Goal: Browse casually: Explore the website without a specific task or goal

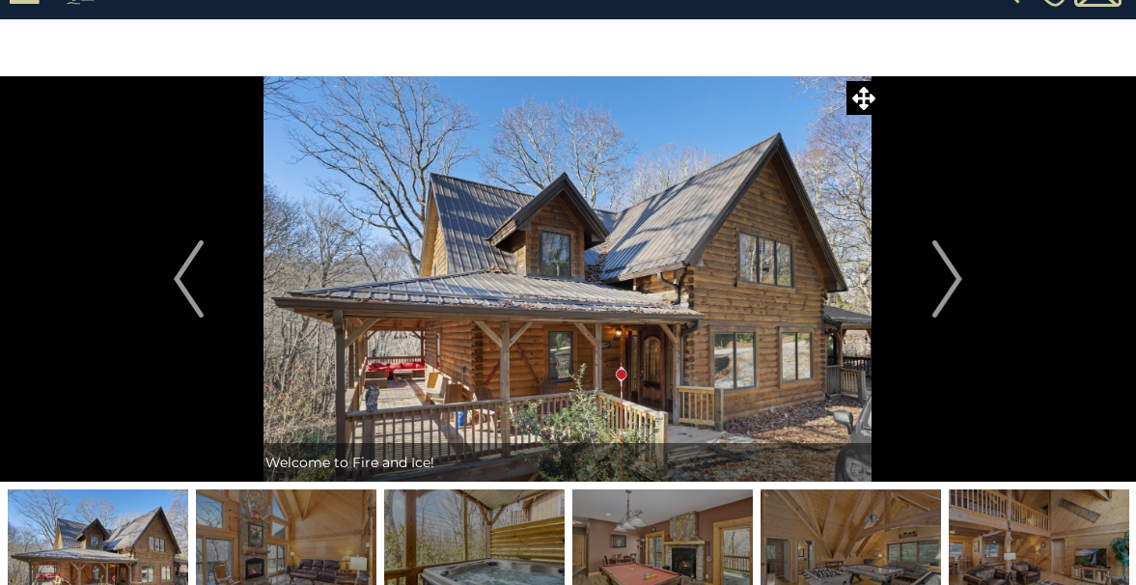
scroll to position [77, 0]
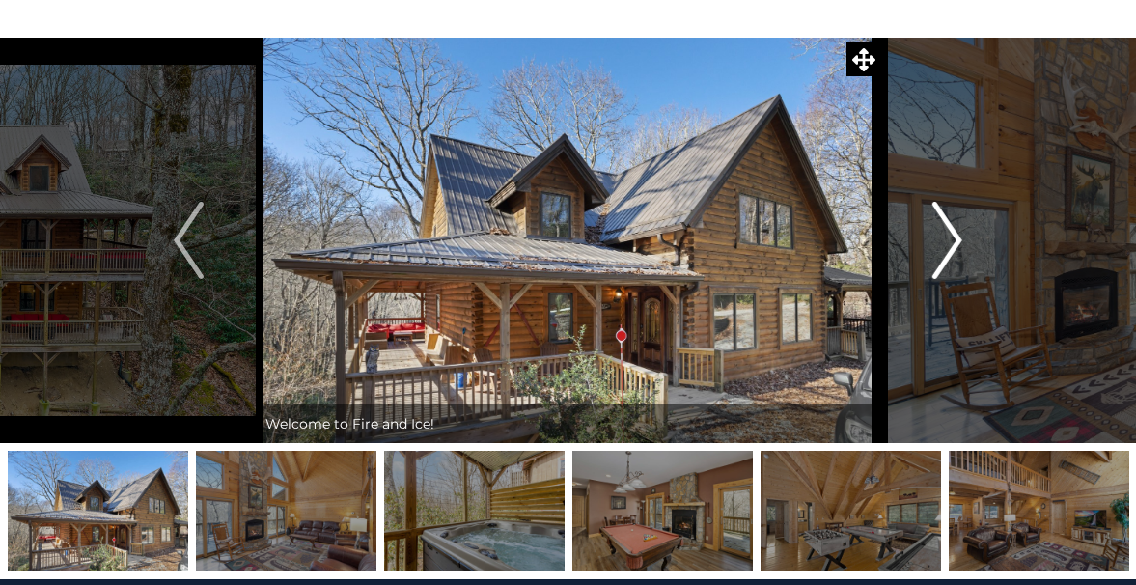
click at [937, 253] on img "Next" at bounding box center [946, 240] width 29 height 77
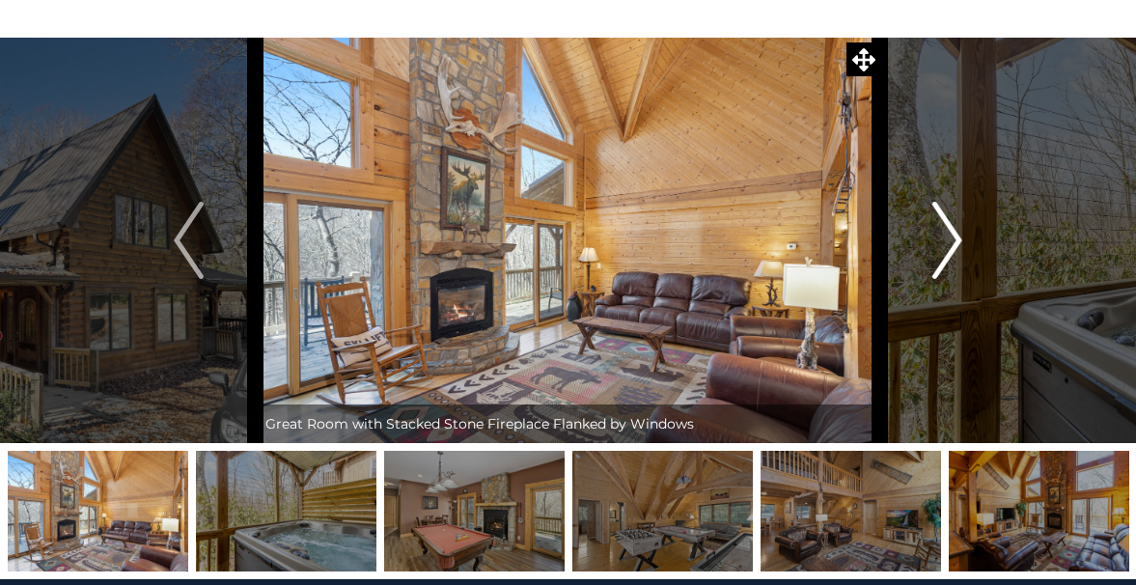
click at [937, 253] on img "Next" at bounding box center [946, 240] width 29 height 77
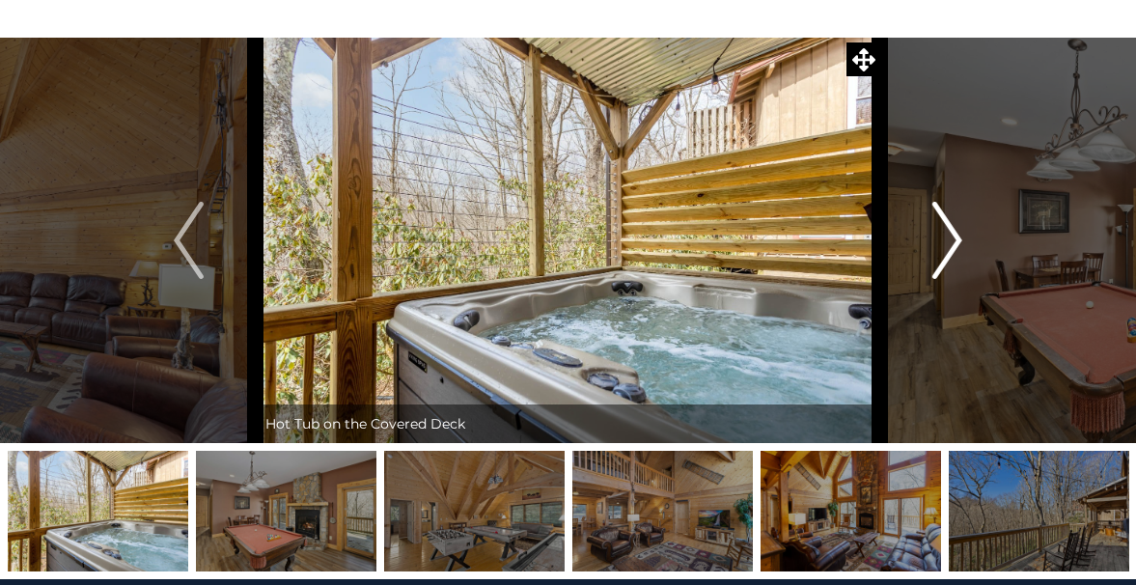
click at [937, 253] on img "Next" at bounding box center [946, 240] width 29 height 77
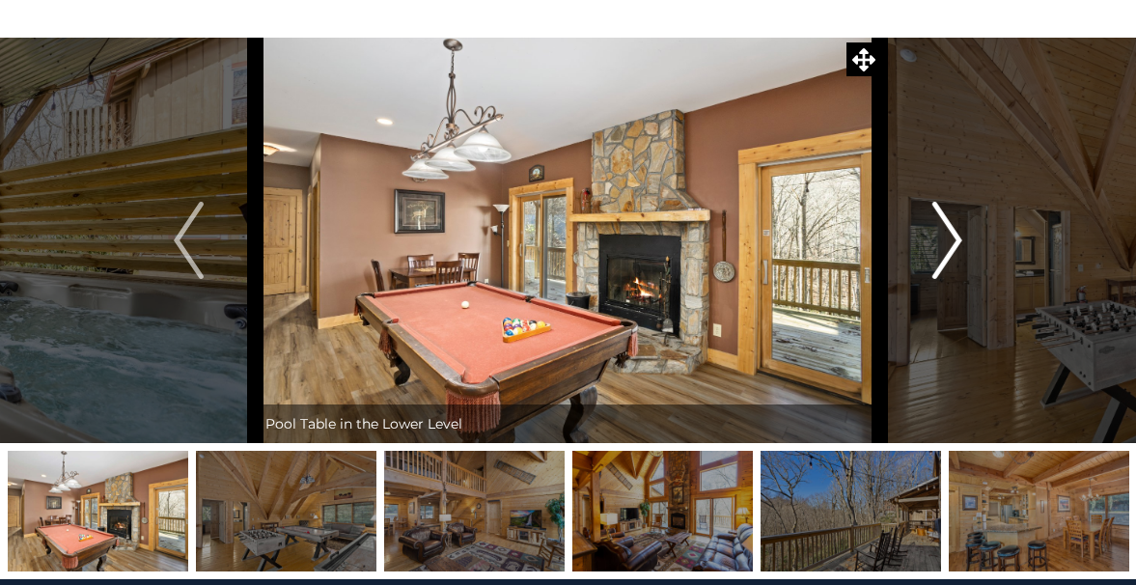
drag, startPoint x: 937, startPoint y: 253, endPoint x: 929, endPoint y: 236, distance: 19.4
click at [929, 236] on button "Next" at bounding box center [947, 240] width 134 height 405
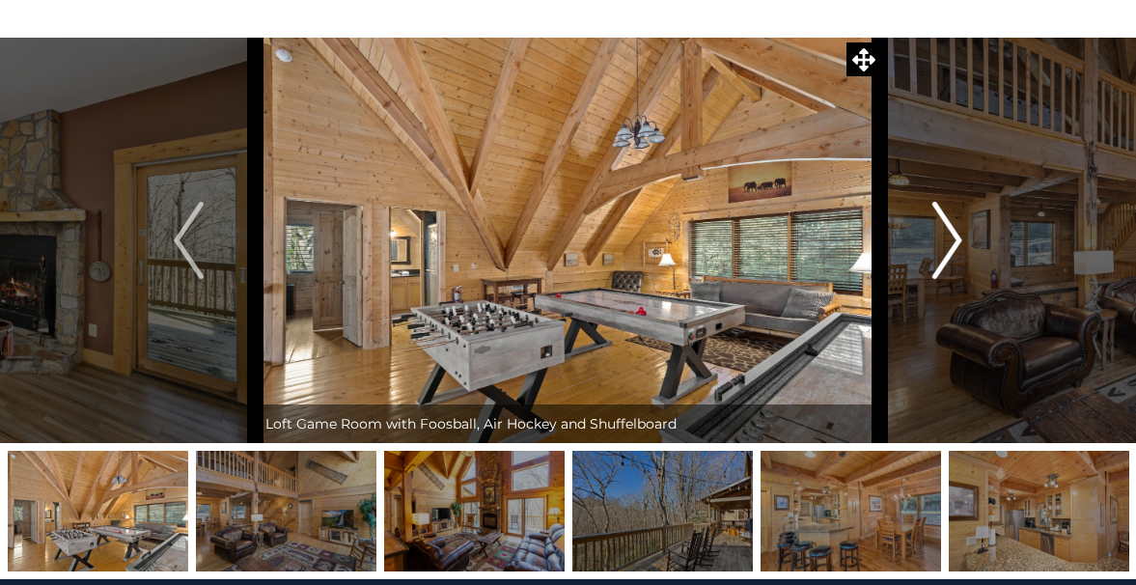
click at [929, 236] on button "Next" at bounding box center [947, 240] width 134 height 405
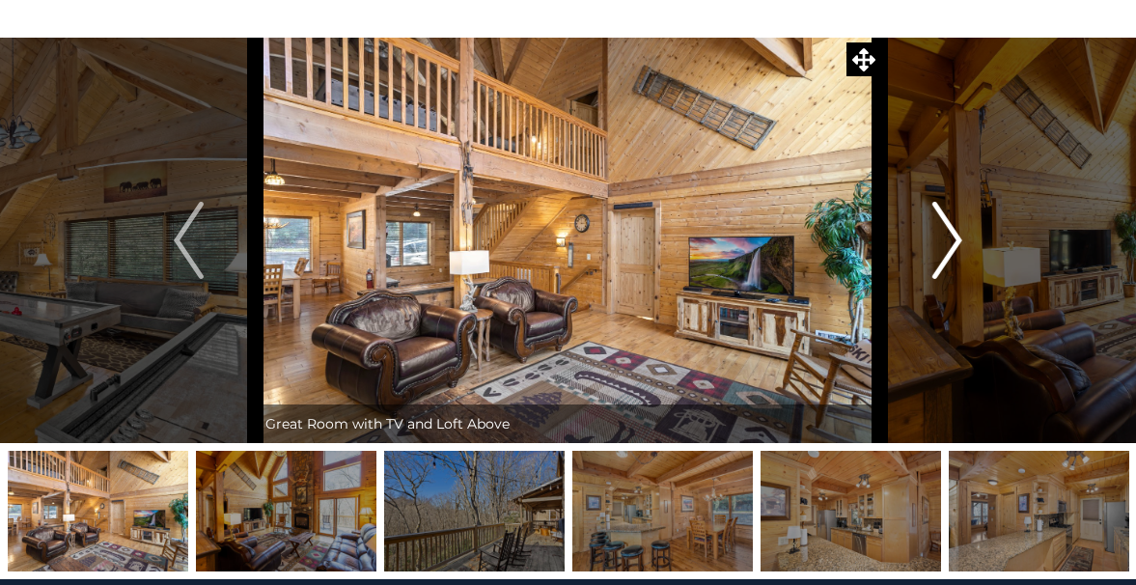
click at [929, 236] on button "Next" at bounding box center [947, 240] width 134 height 405
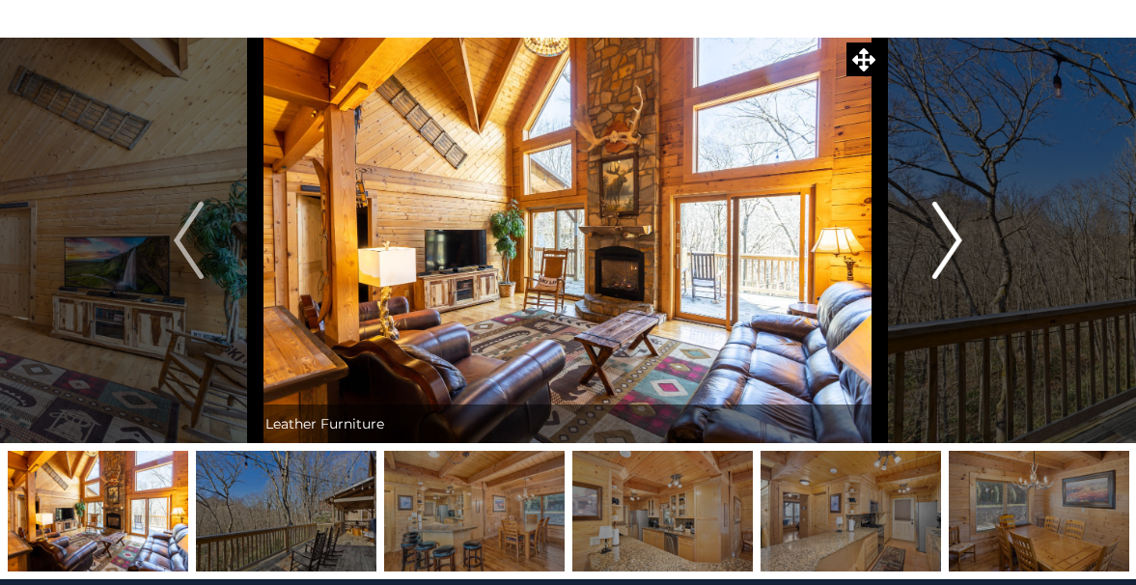
click at [929, 236] on button "Next" at bounding box center [947, 240] width 134 height 405
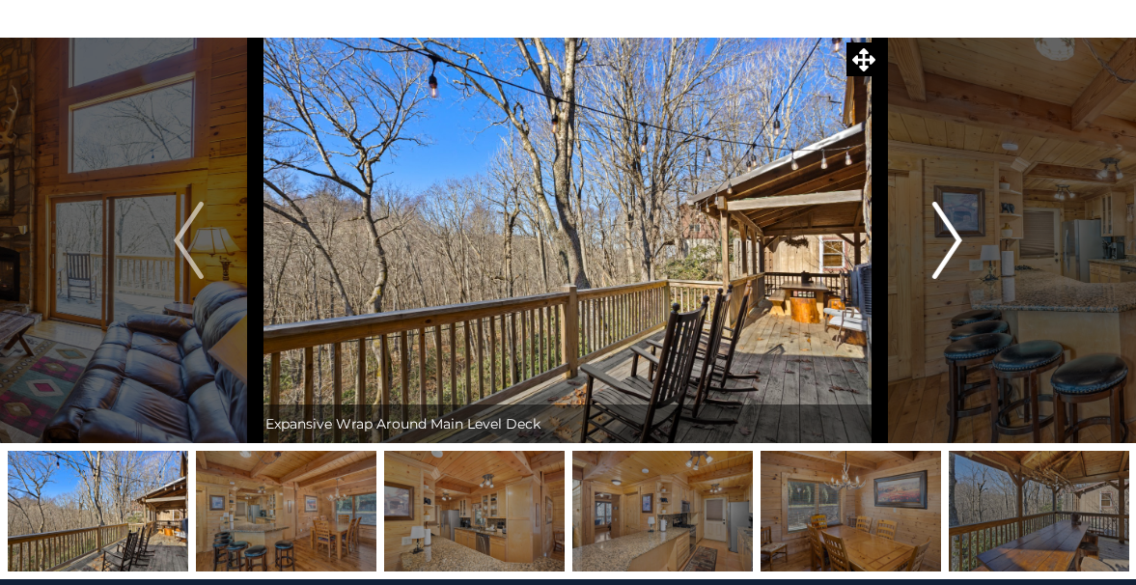
click at [929, 236] on button "Next" at bounding box center [947, 240] width 134 height 405
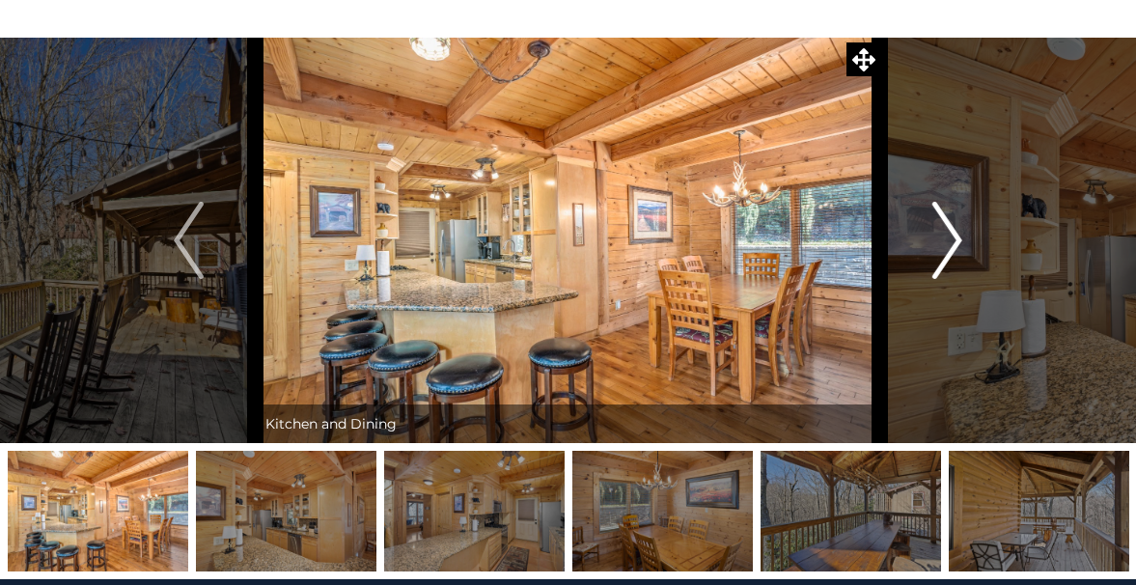
click at [929, 236] on button "Next" at bounding box center [947, 240] width 134 height 405
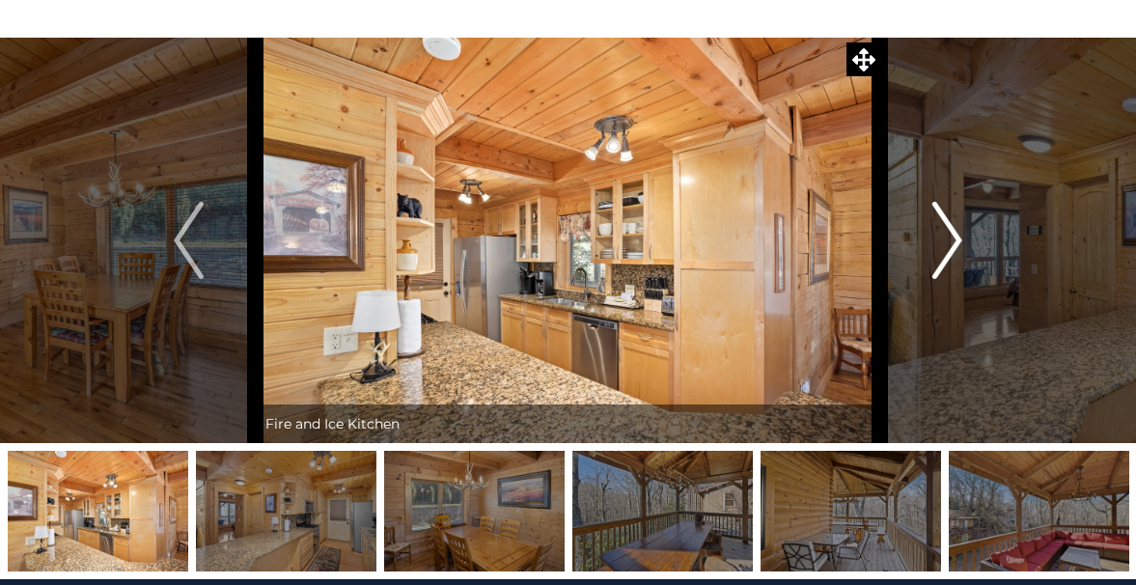
click at [929, 235] on button "Next" at bounding box center [947, 240] width 134 height 405
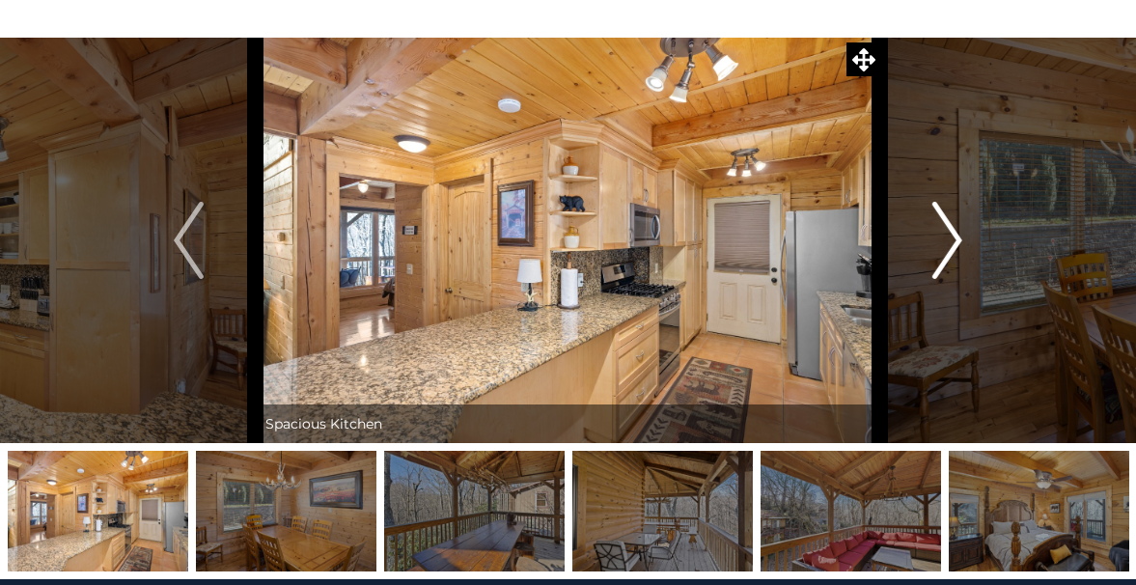
click at [929, 234] on button "Next" at bounding box center [947, 240] width 134 height 405
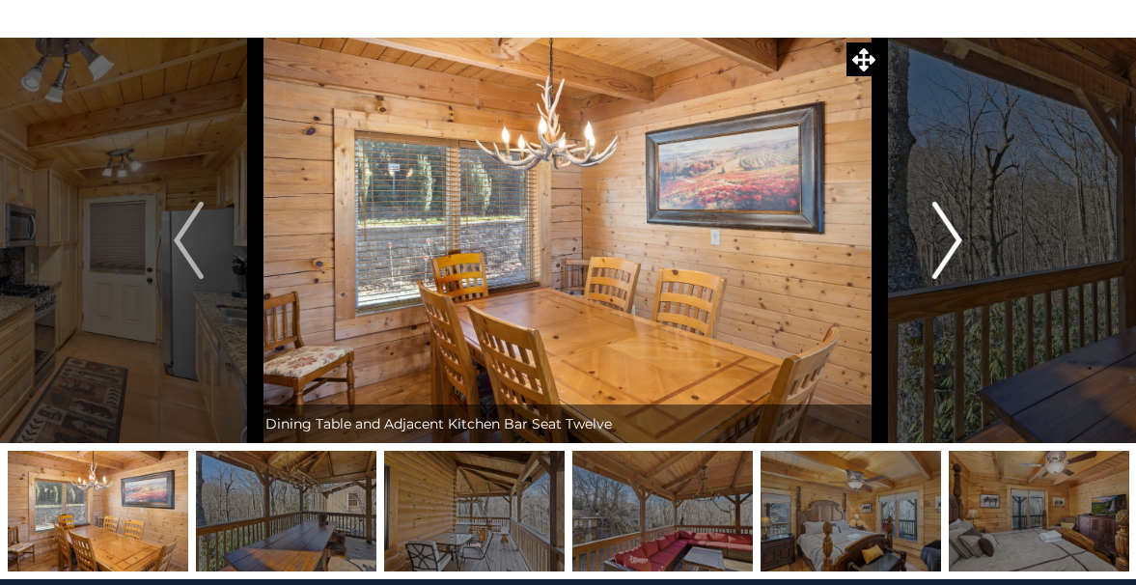
click at [929, 234] on button "Next" at bounding box center [947, 240] width 134 height 405
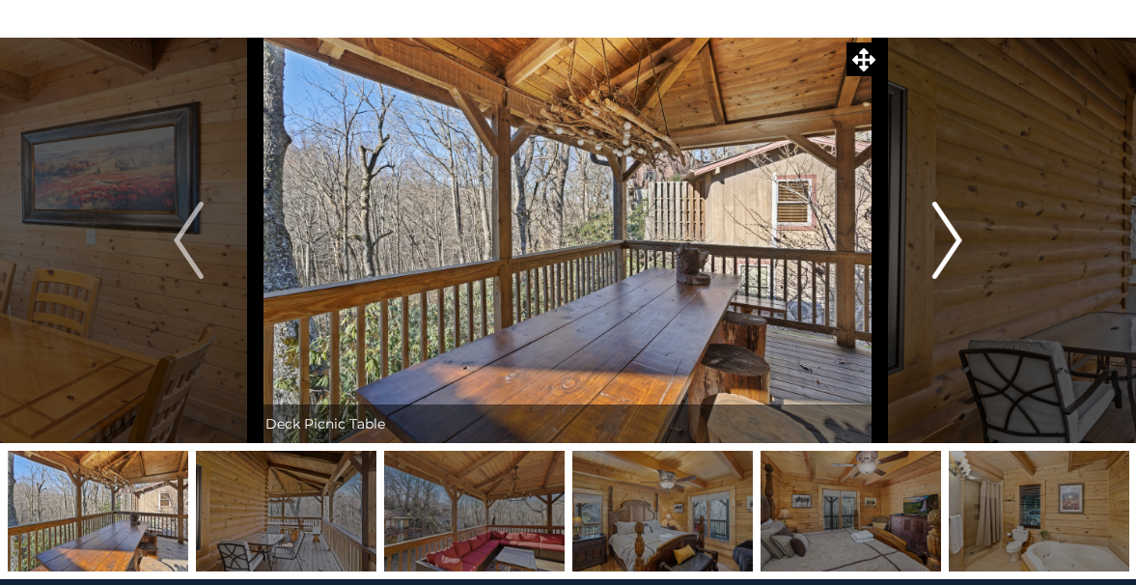
click at [929, 233] on button "Next" at bounding box center [947, 240] width 134 height 405
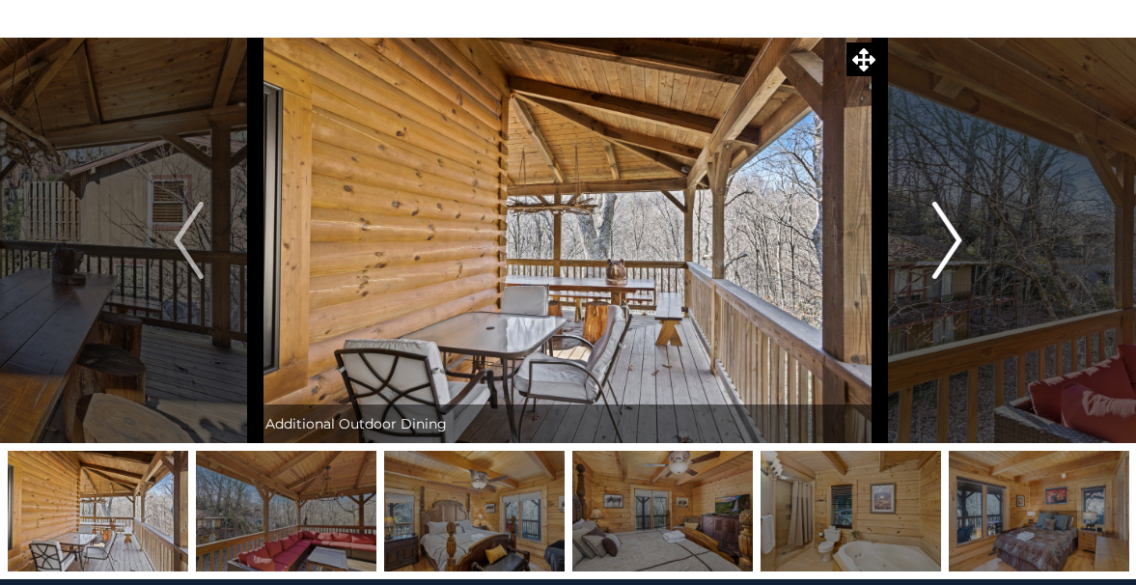
click at [929, 233] on button "Next" at bounding box center [947, 240] width 134 height 405
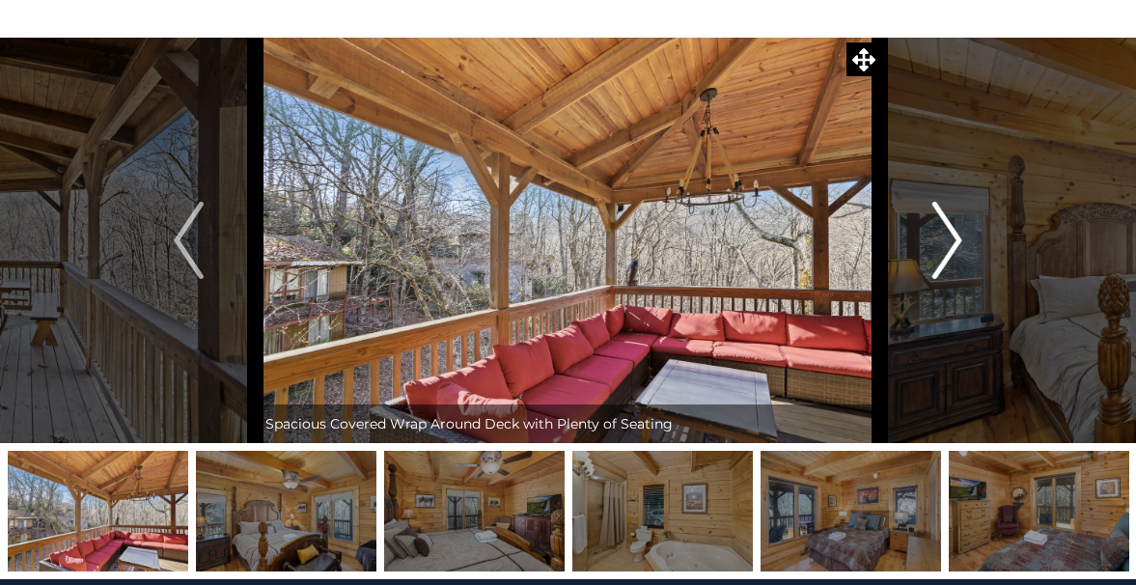
click at [929, 233] on button "Next" at bounding box center [947, 240] width 134 height 405
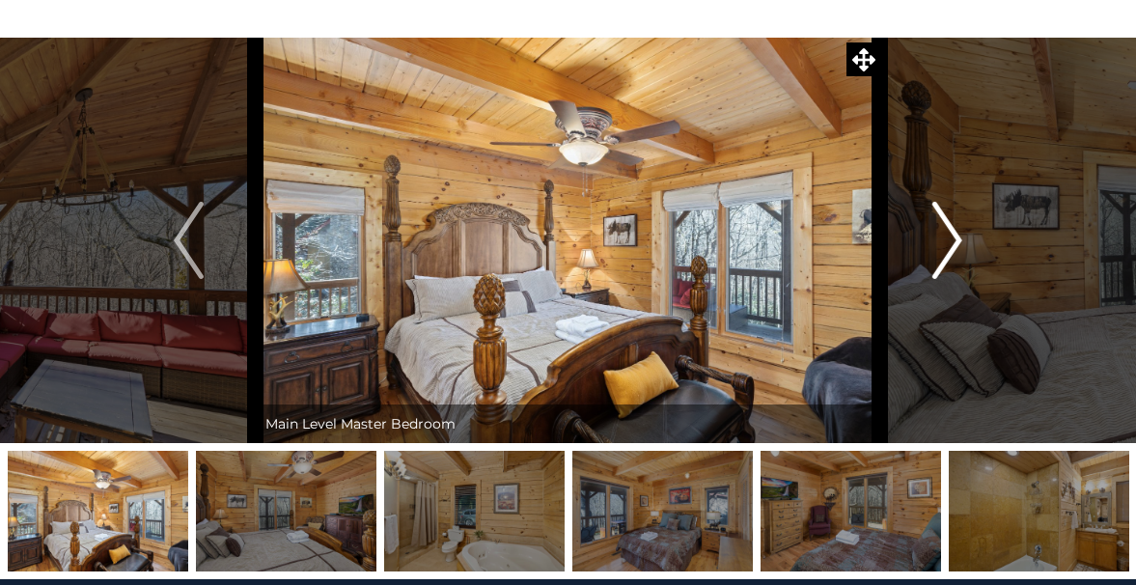
click at [929, 233] on button "Next" at bounding box center [947, 240] width 134 height 405
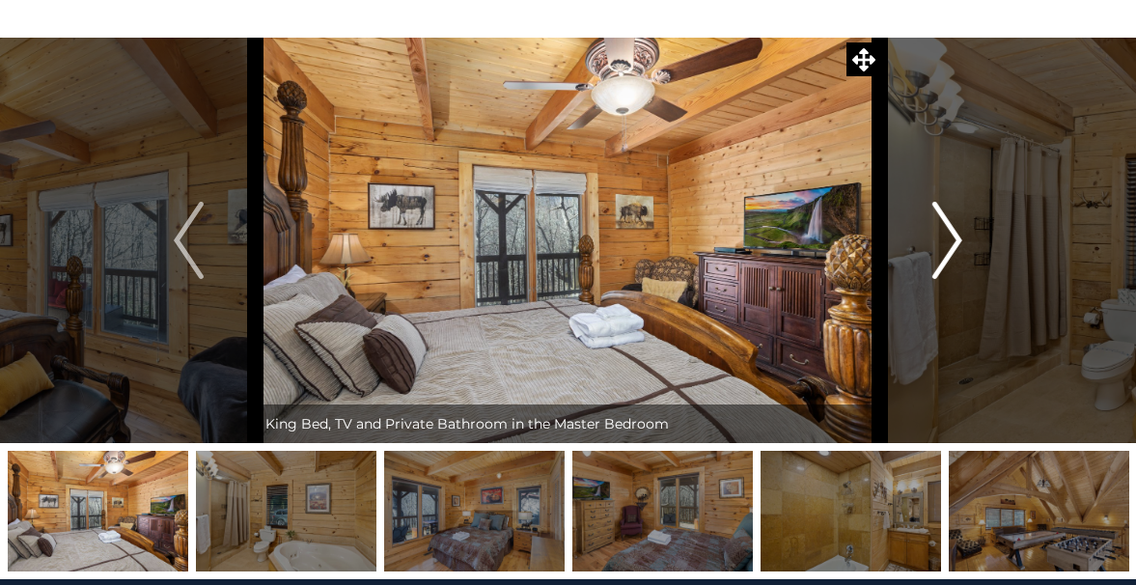
click at [929, 233] on button "Next" at bounding box center [947, 240] width 134 height 405
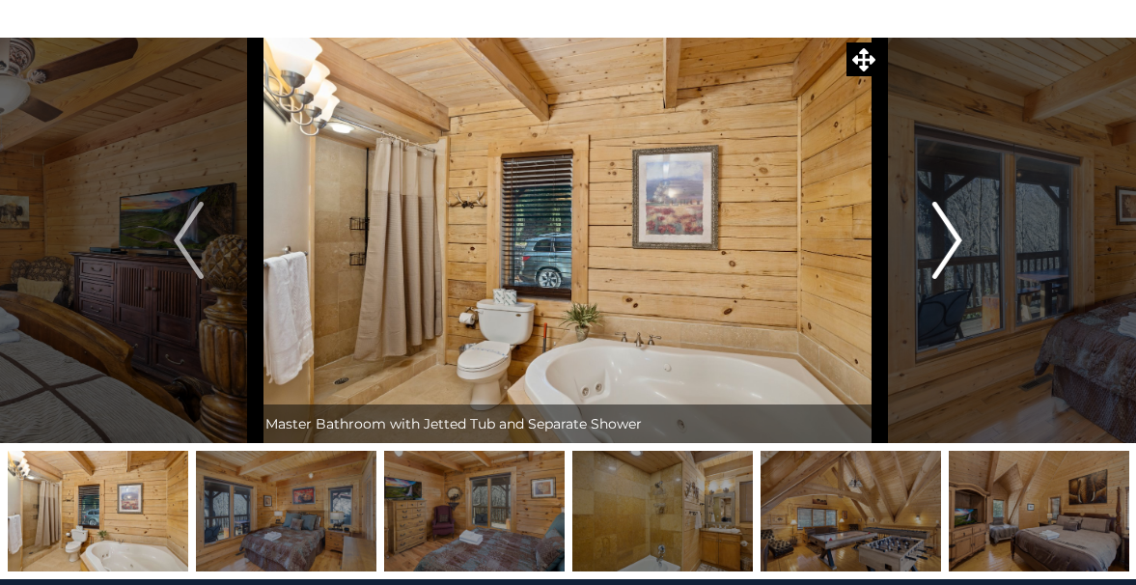
click at [929, 233] on button "Next" at bounding box center [947, 240] width 134 height 405
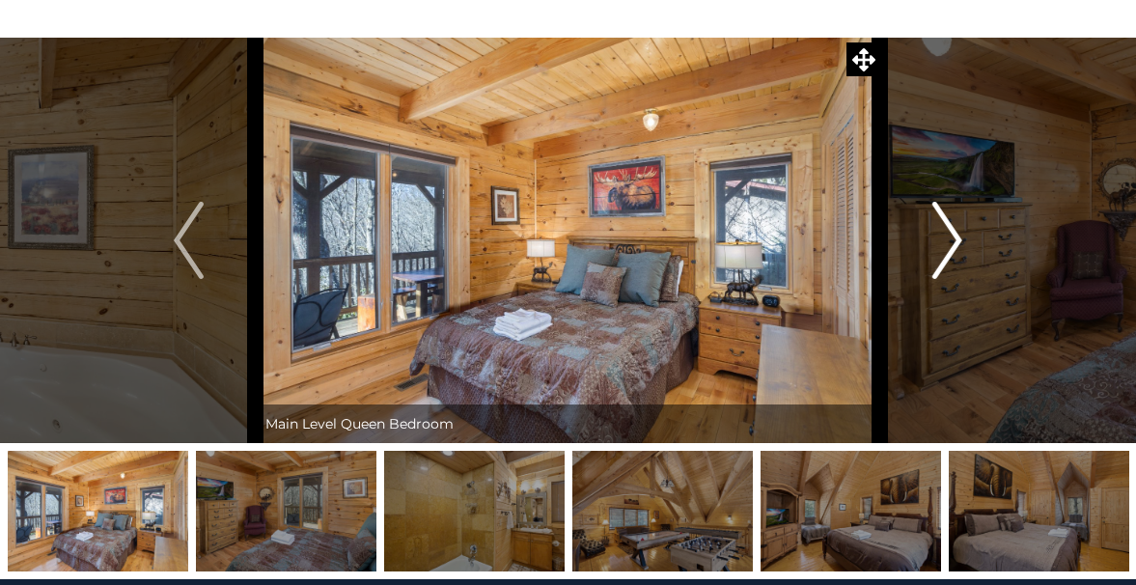
click at [929, 233] on button "Next" at bounding box center [947, 240] width 134 height 405
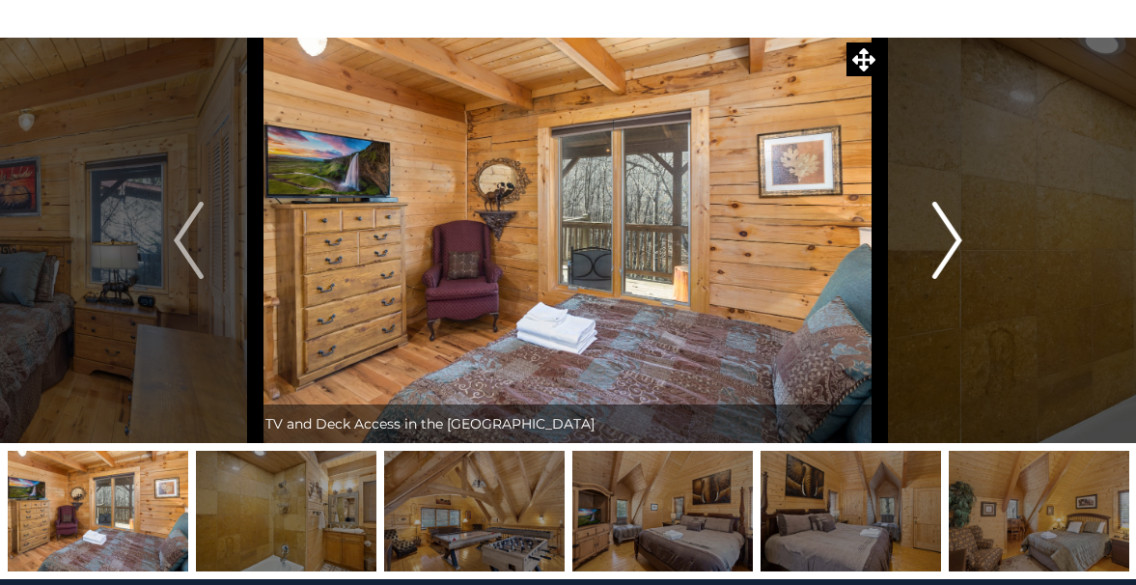
click at [929, 233] on button "Next" at bounding box center [947, 240] width 134 height 405
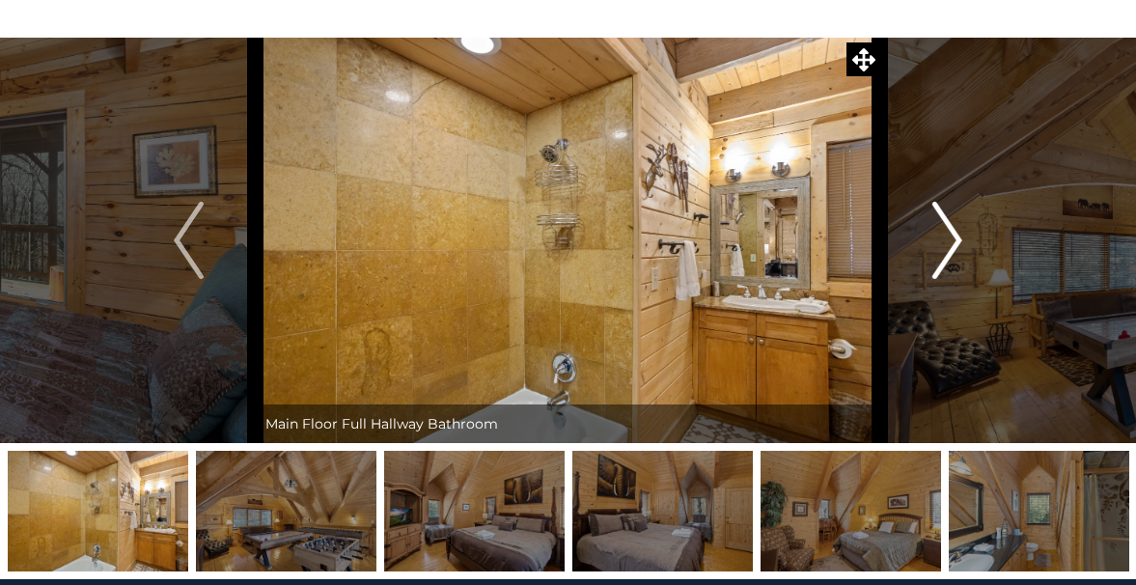
click at [929, 233] on button "Next" at bounding box center [947, 240] width 134 height 405
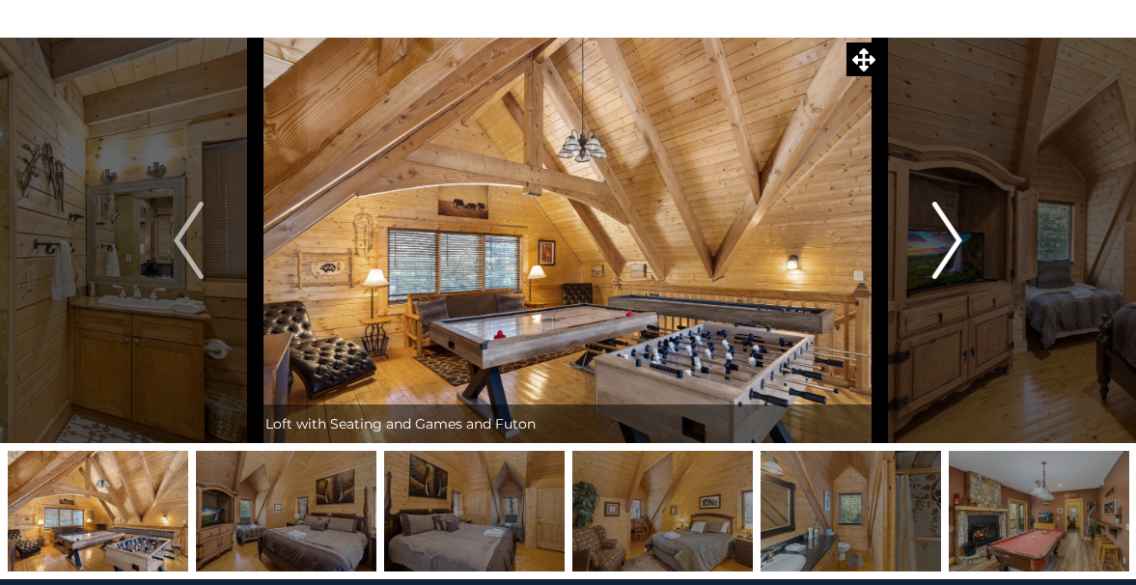
click at [929, 233] on button "Next" at bounding box center [947, 240] width 134 height 405
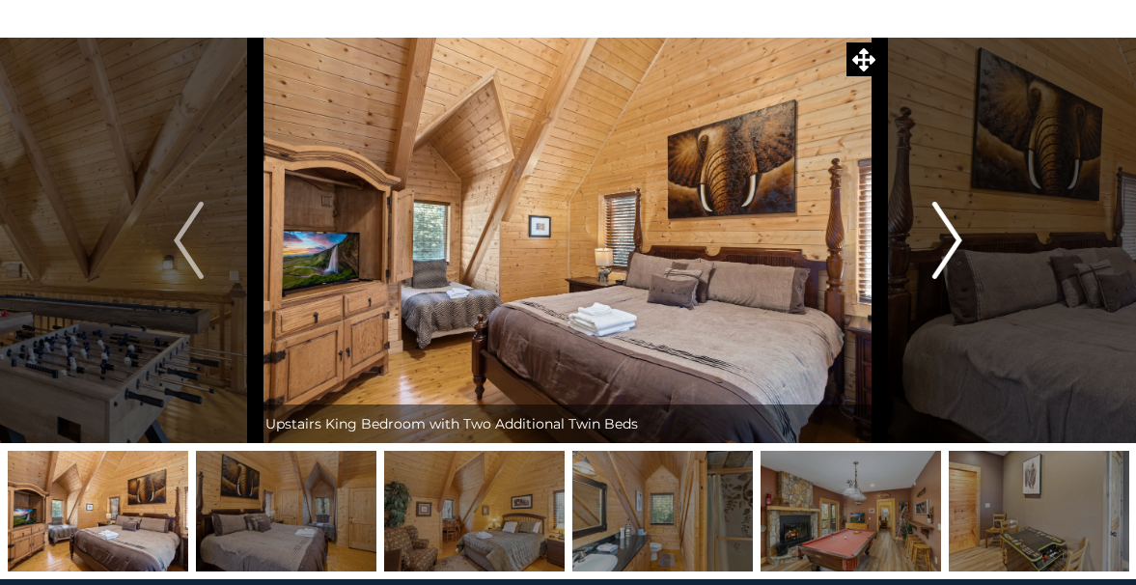
click at [929, 233] on button "Next" at bounding box center [947, 240] width 134 height 405
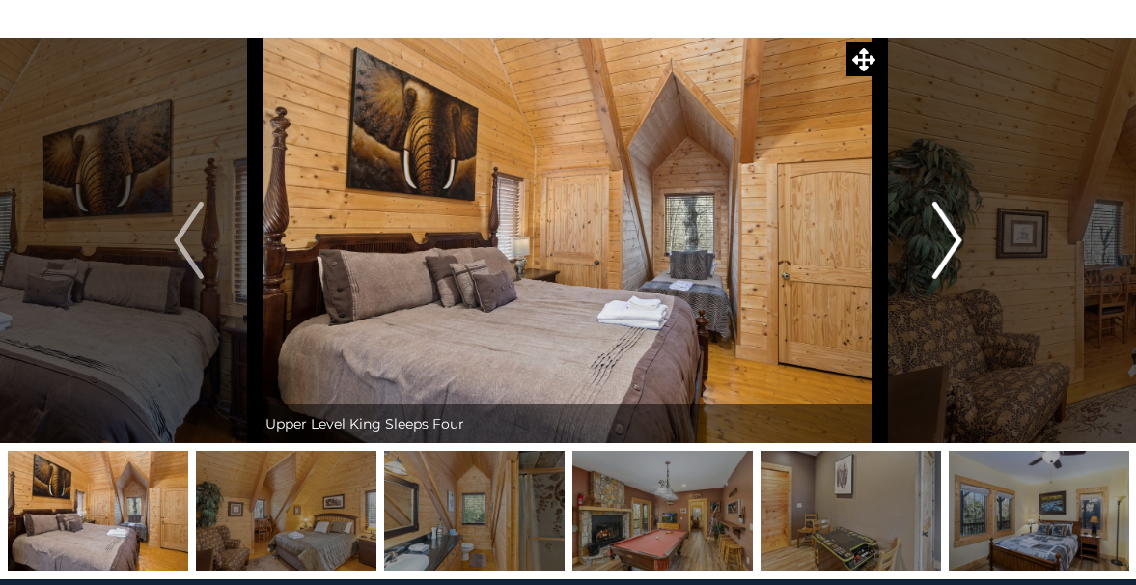
click at [929, 233] on button "Next" at bounding box center [947, 240] width 134 height 405
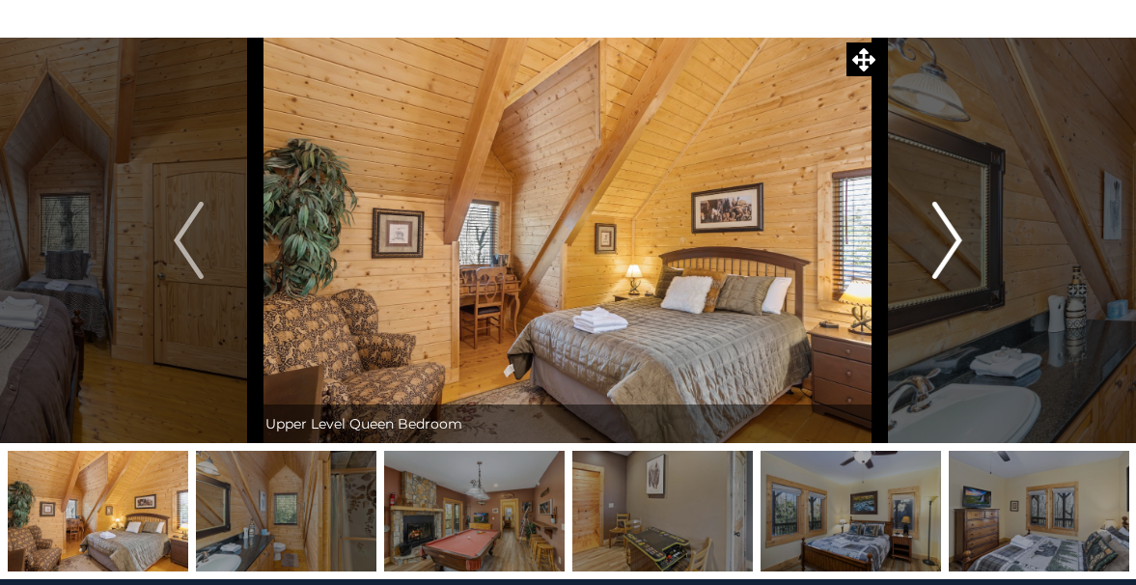
click at [880, 38] on button "Next" at bounding box center [947, 240] width 134 height 405
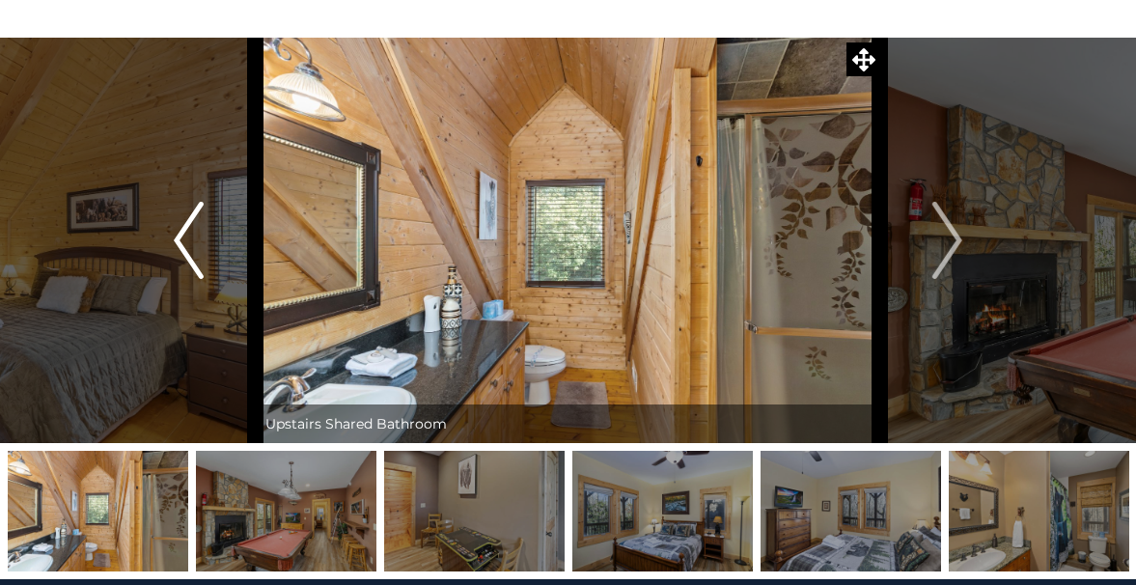
click at [215, 238] on button "Previous" at bounding box center [189, 240] width 134 height 405
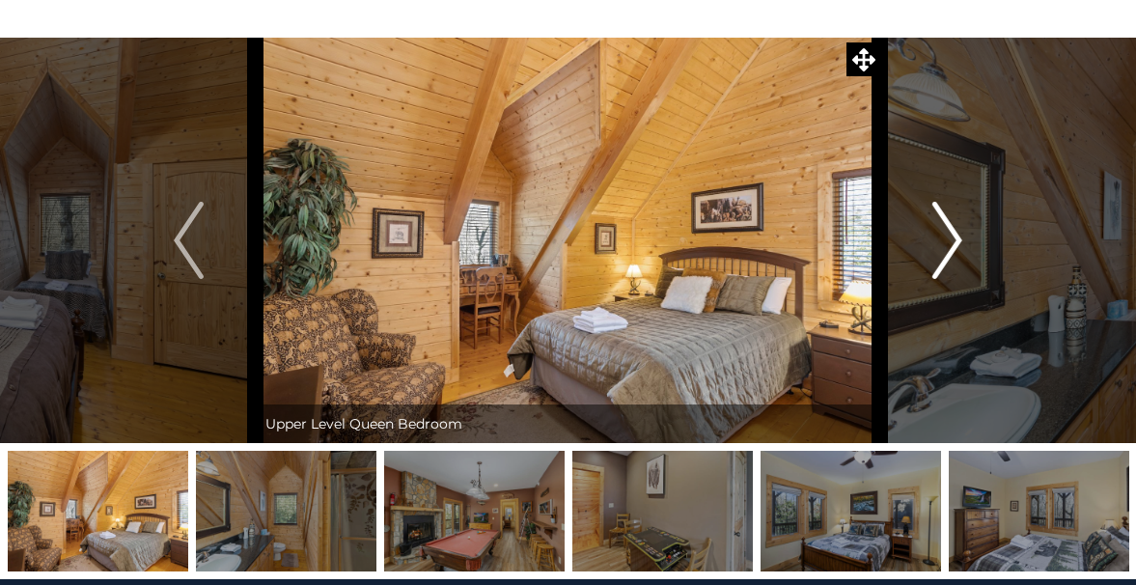
click at [960, 230] on img "Next" at bounding box center [946, 240] width 29 height 77
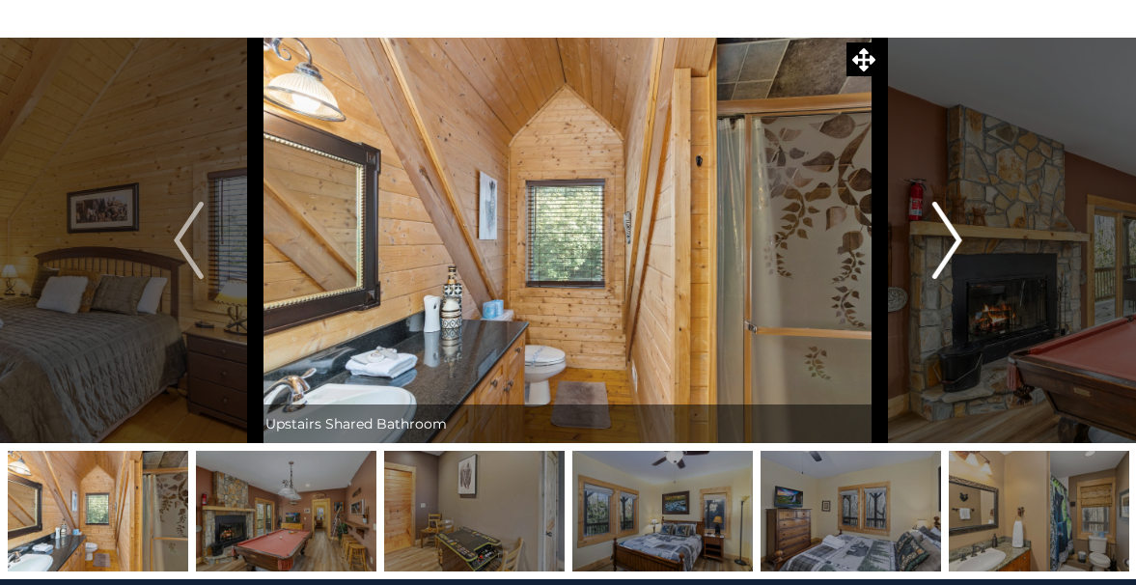
click at [962, 229] on button "Next" at bounding box center [947, 240] width 134 height 405
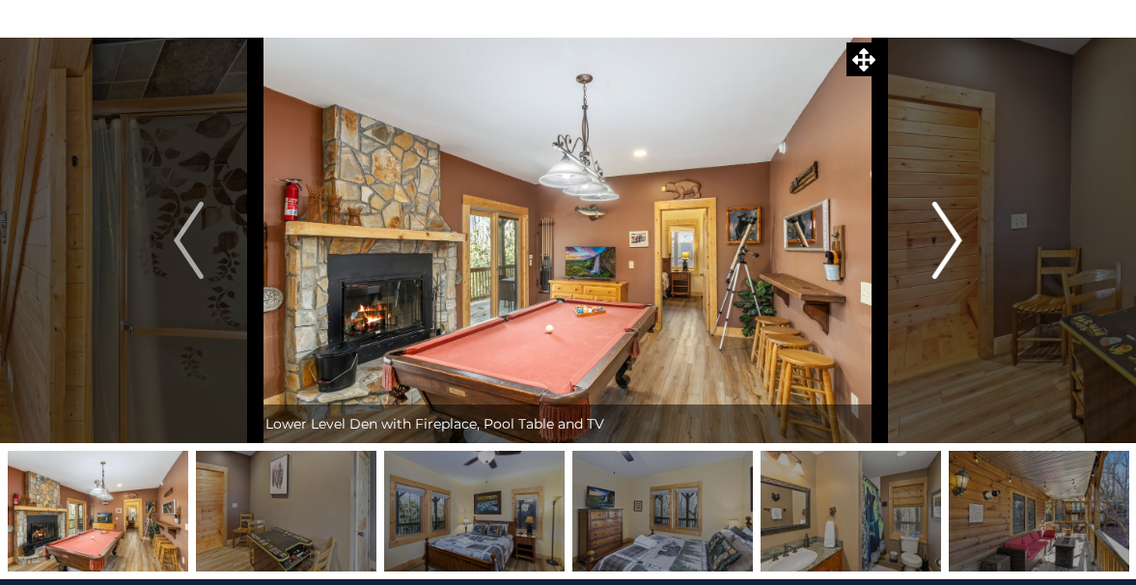
click at [964, 229] on button "Next" at bounding box center [947, 240] width 134 height 405
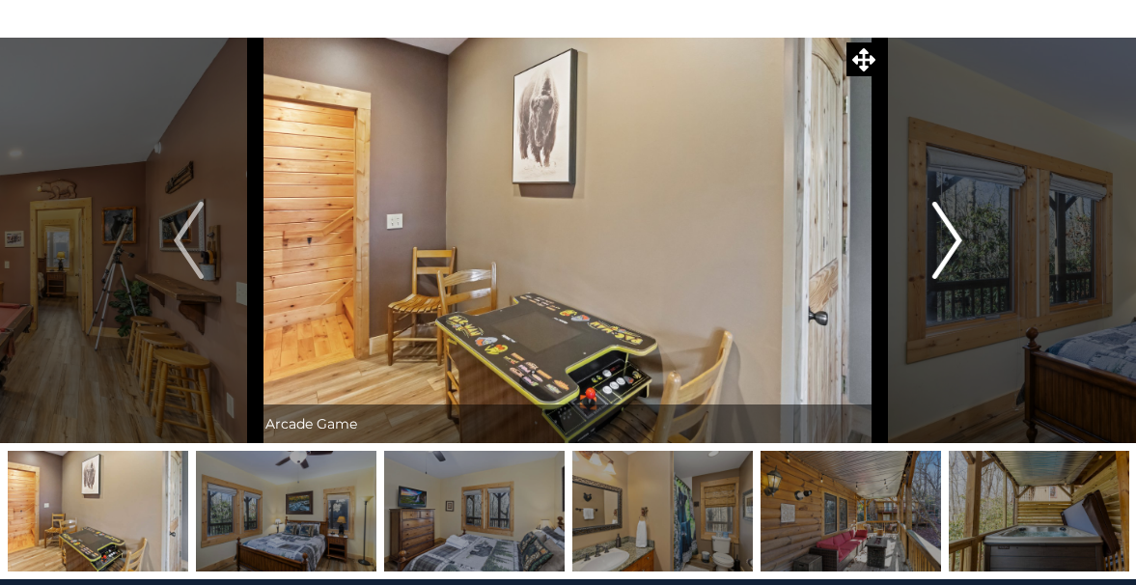
click at [964, 231] on button "Next" at bounding box center [947, 240] width 134 height 405
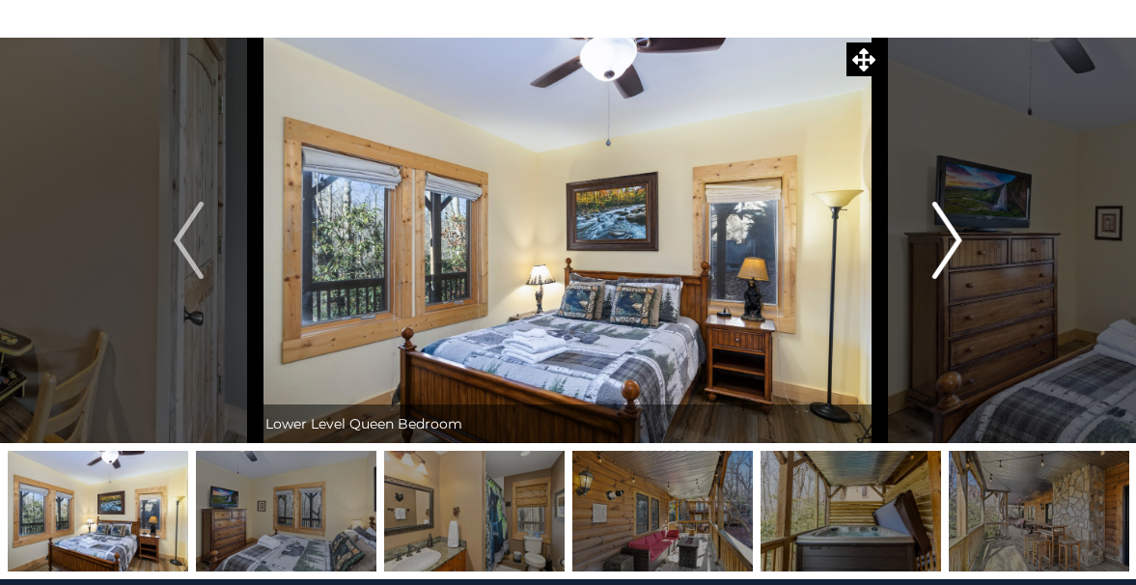
click at [964, 231] on button "Next" at bounding box center [947, 240] width 134 height 405
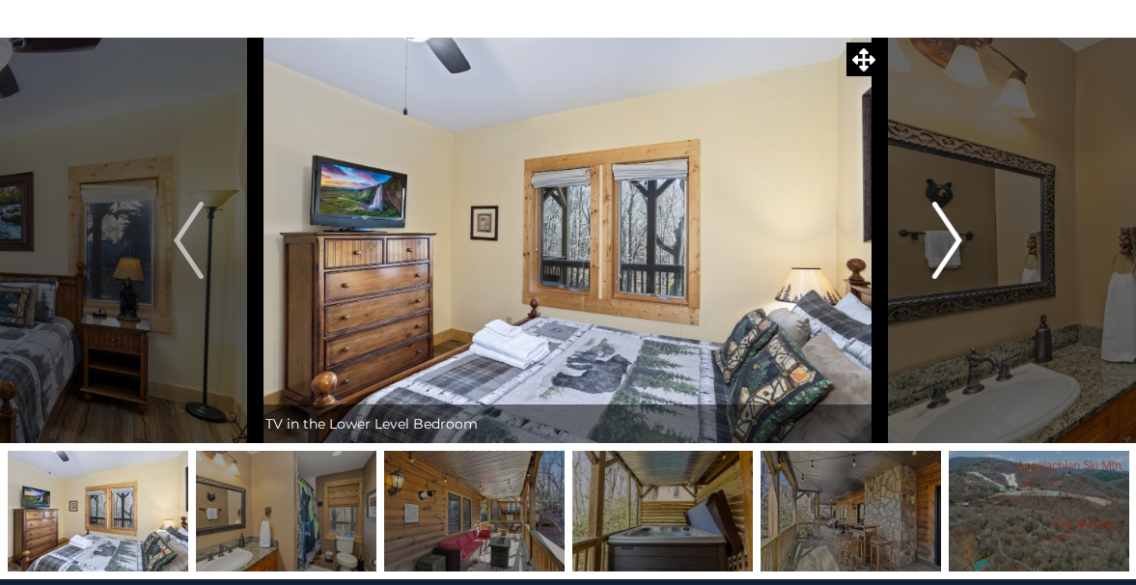
click at [964, 231] on button "Next" at bounding box center [947, 240] width 134 height 405
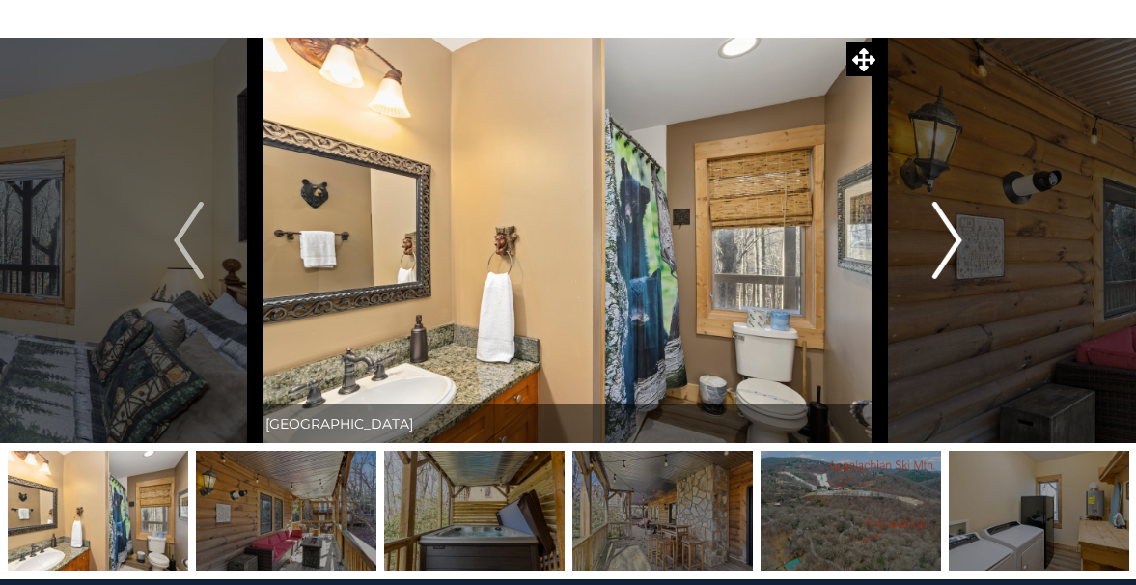
click at [964, 231] on button "Next" at bounding box center [947, 240] width 134 height 405
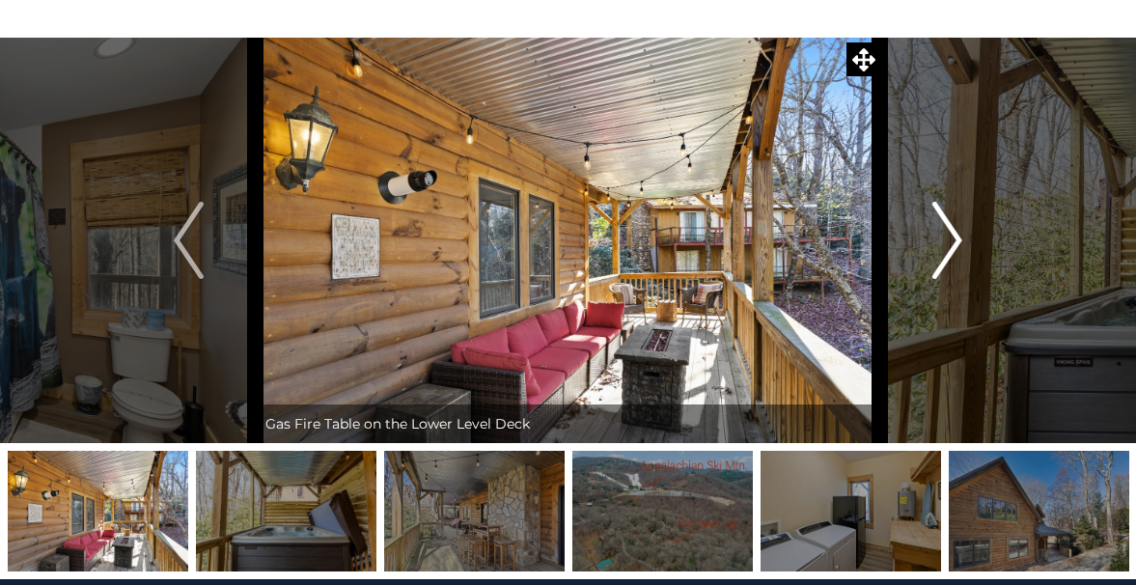
click at [964, 231] on button "Next" at bounding box center [947, 240] width 134 height 405
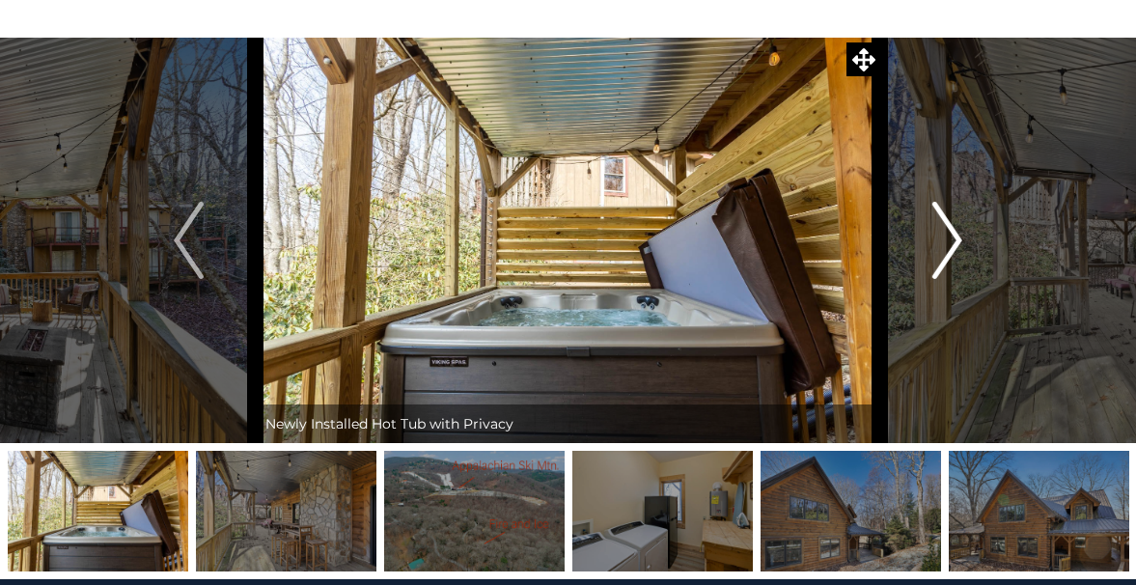
click at [964, 231] on button "Next" at bounding box center [947, 240] width 134 height 405
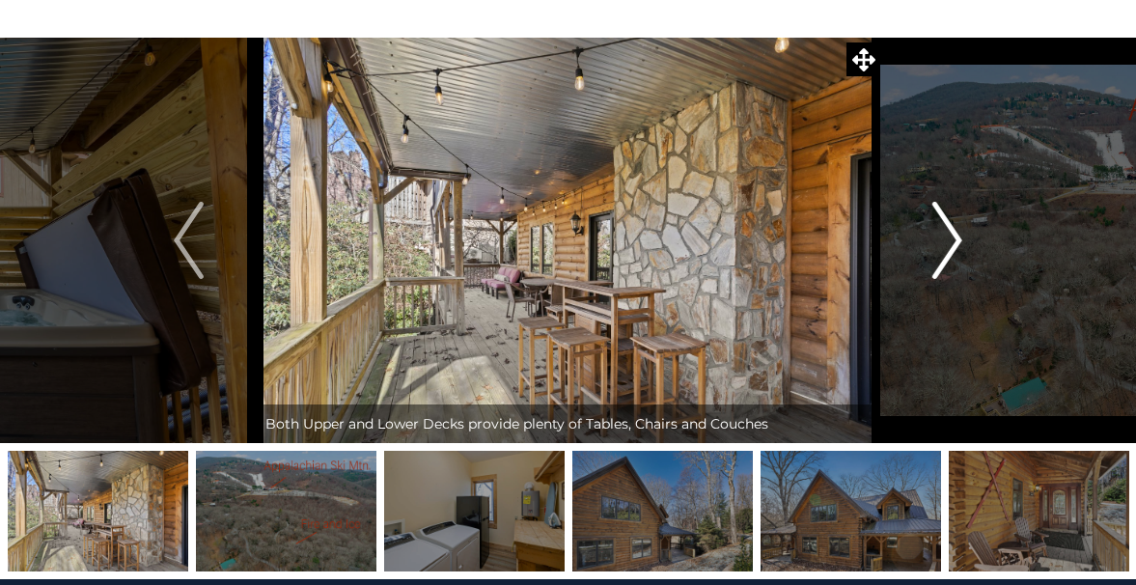
click at [964, 231] on button "Next" at bounding box center [947, 240] width 134 height 405
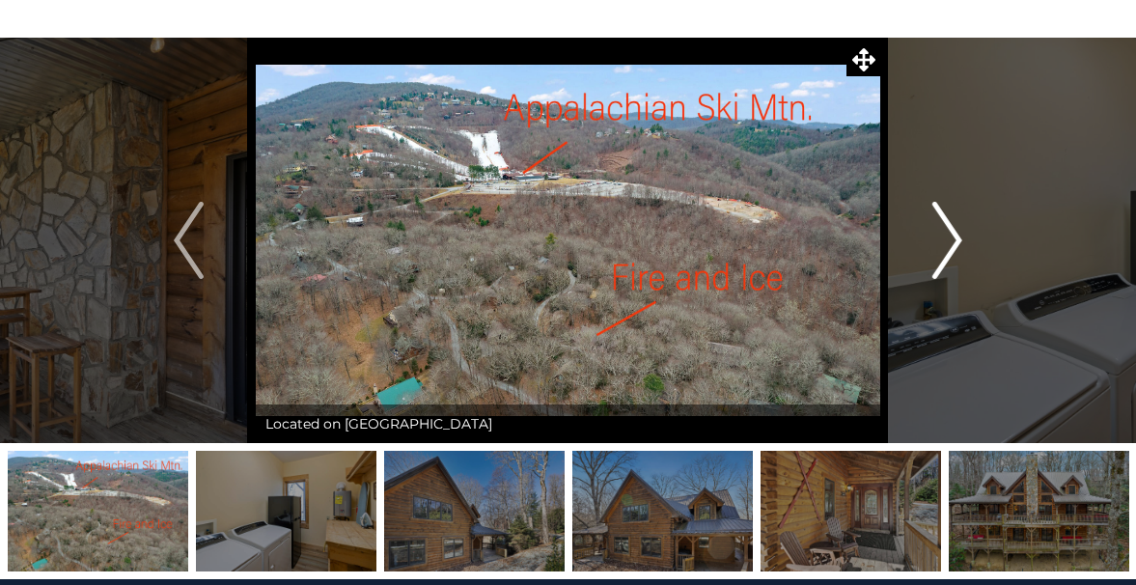
click at [964, 231] on button "Next" at bounding box center [947, 240] width 134 height 405
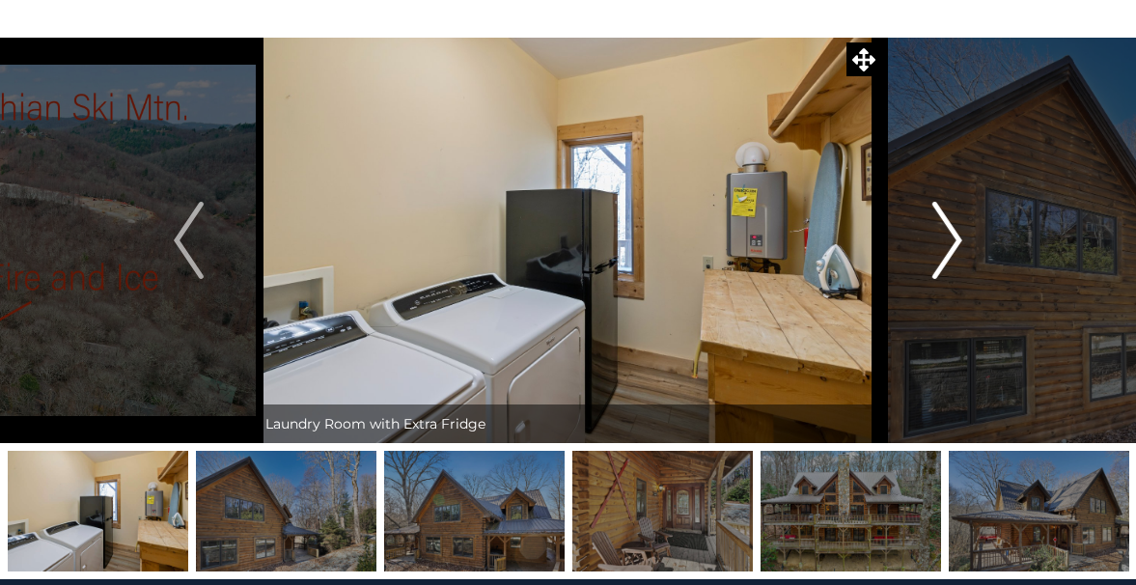
click at [964, 231] on button "Next" at bounding box center [947, 240] width 134 height 405
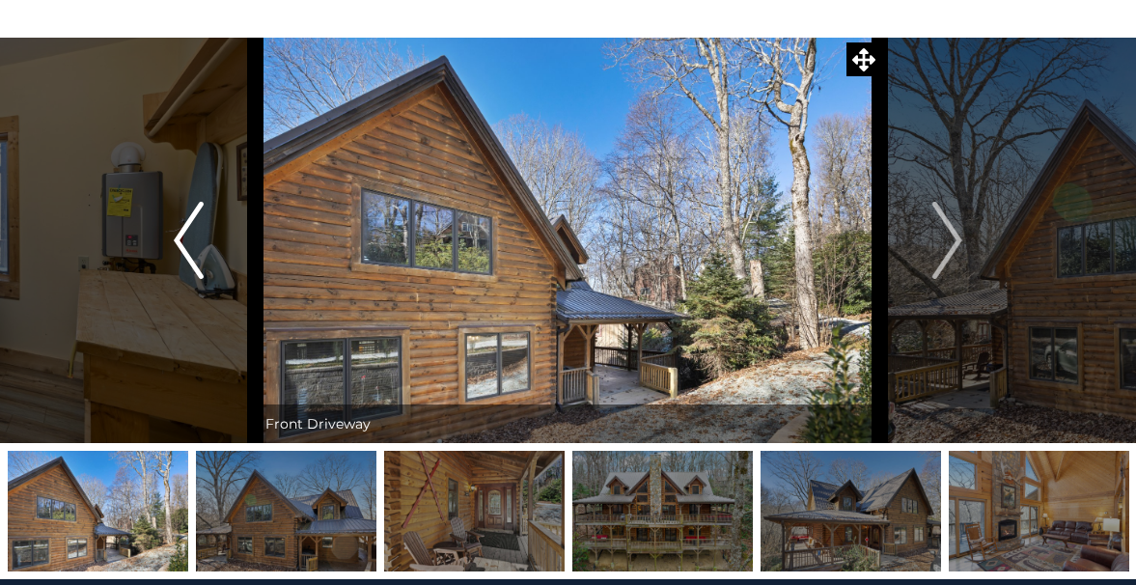
click at [180, 236] on img "Previous" at bounding box center [188, 240] width 29 height 77
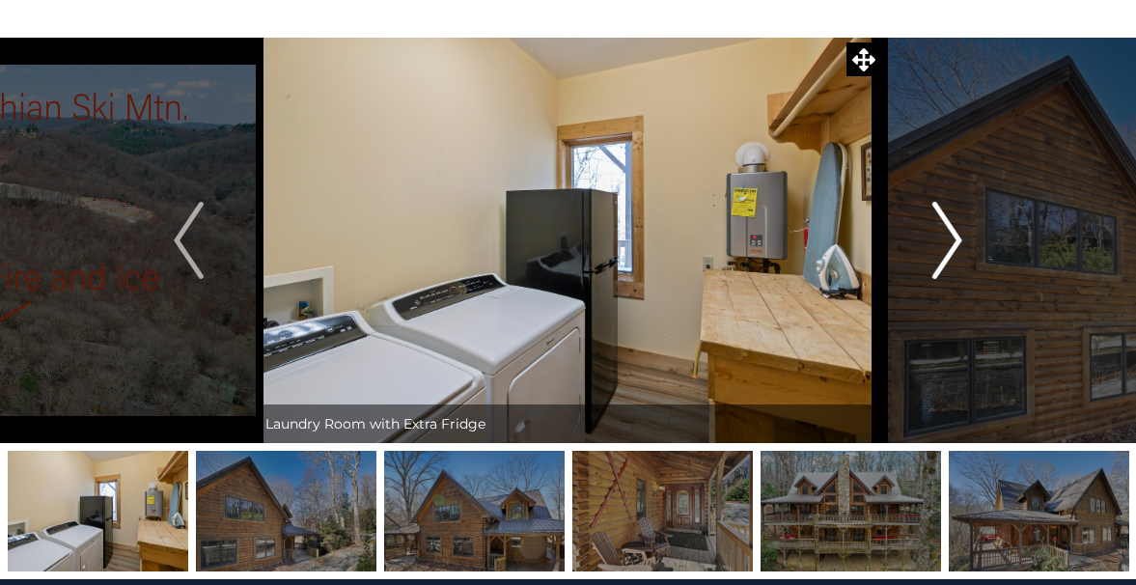
click at [951, 246] on img "Next" at bounding box center [946, 240] width 29 height 77
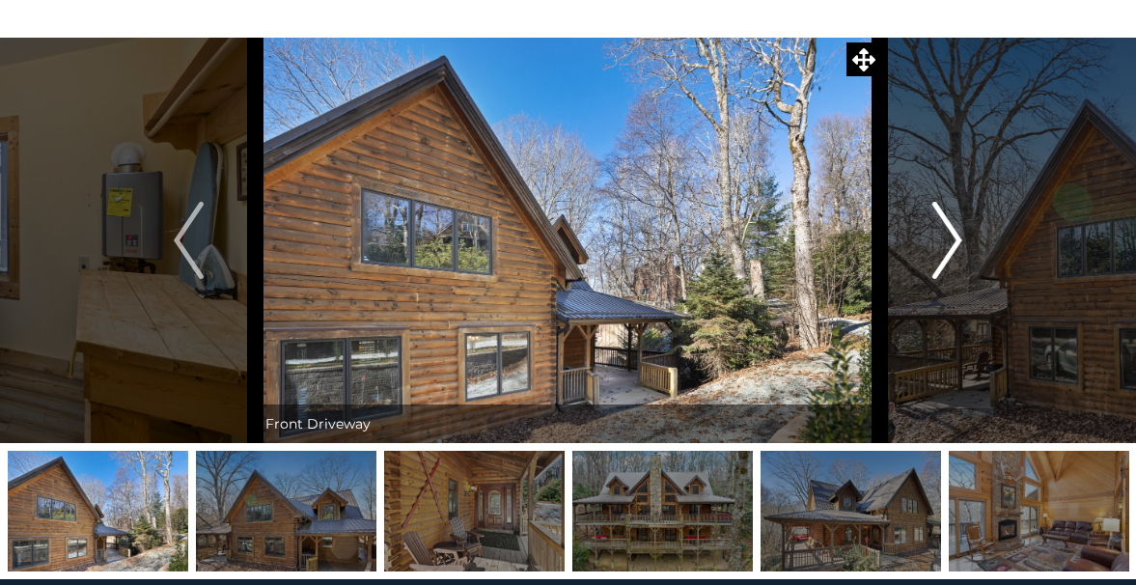
click at [954, 243] on img "Next" at bounding box center [946, 240] width 29 height 77
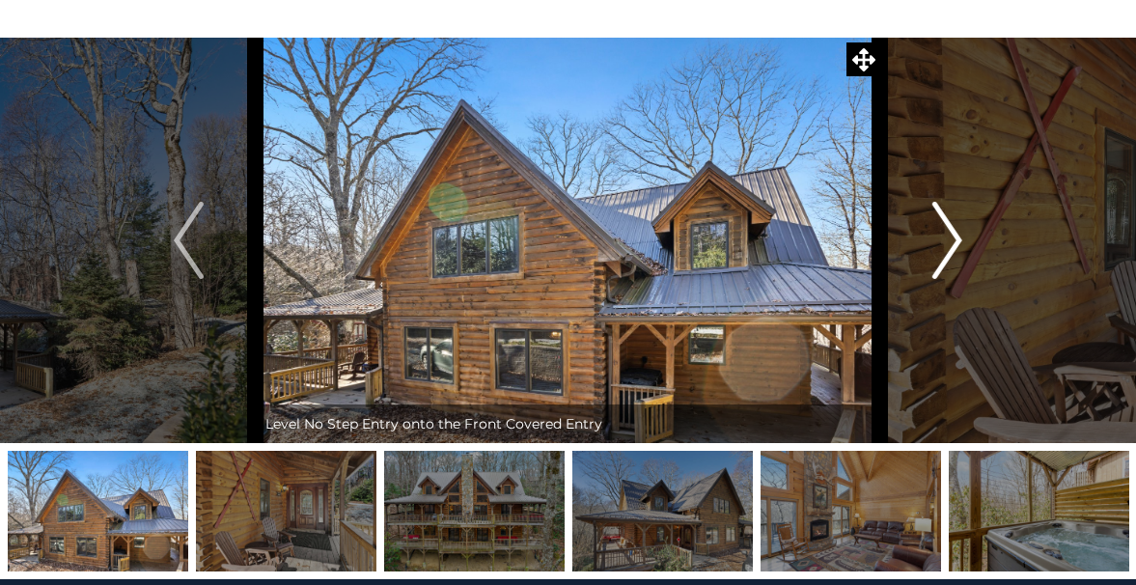
click at [954, 242] on img "Next" at bounding box center [946, 240] width 29 height 77
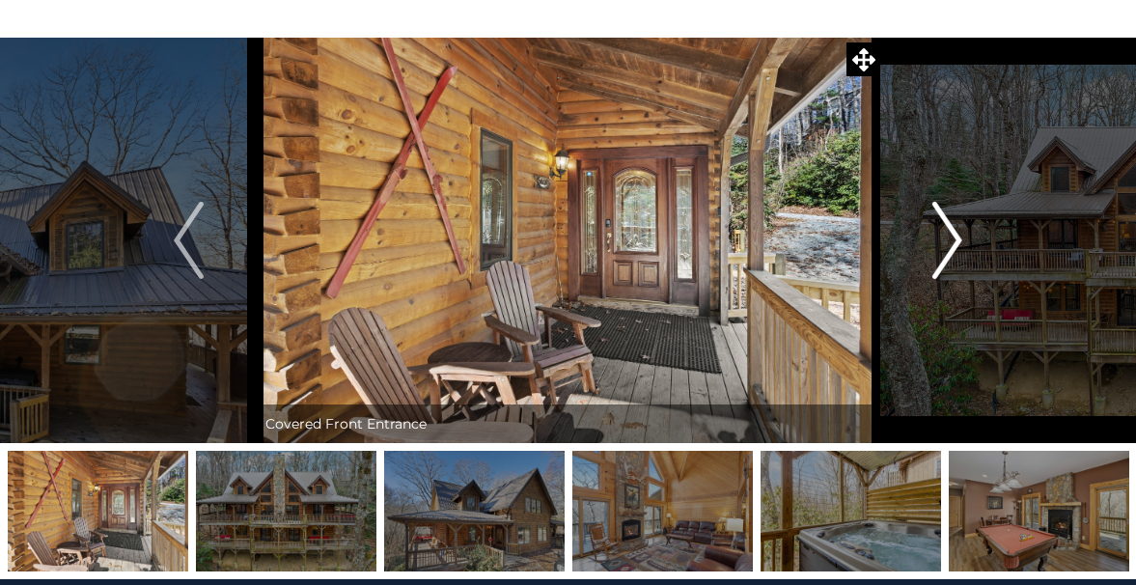
click at [954, 242] on img "Next" at bounding box center [946, 240] width 29 height 77
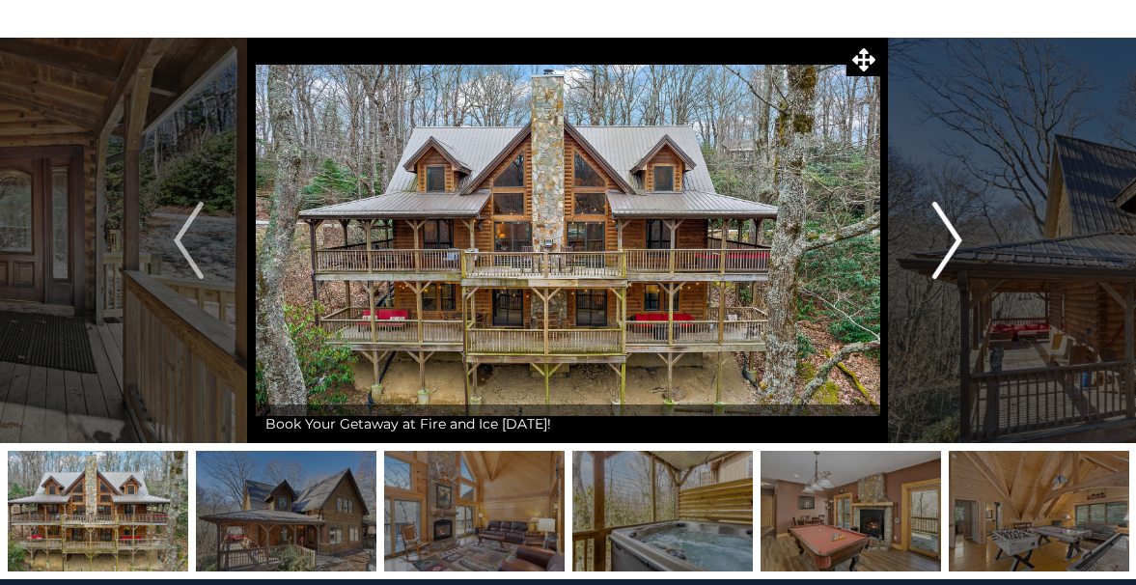
click at [954, 242] on img "Next" at bounding box center [946, 240] width 29 height 77
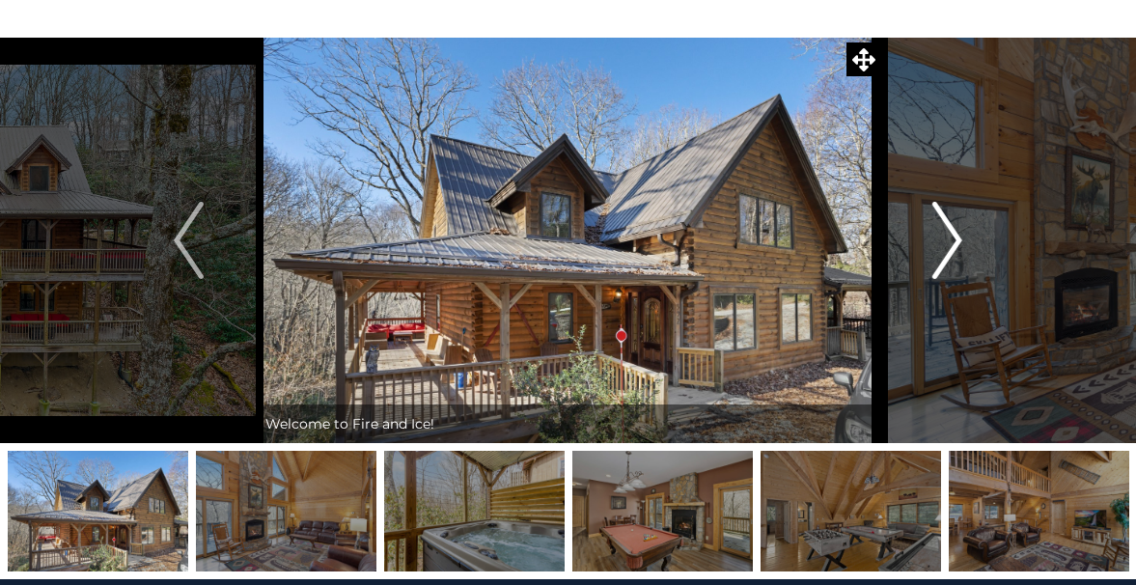
click at [954, 242] on img "Next" at bounding box center [946, 240] width 29 height 77
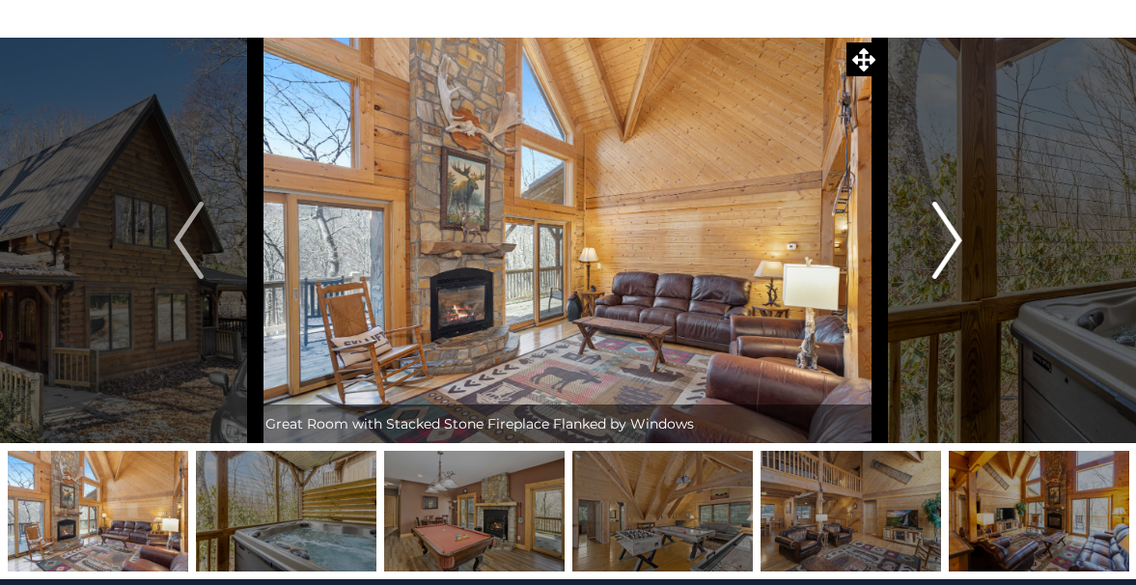
click at [954, 242] on img "Next" at bounding box center [946, 240] width 29 height 77
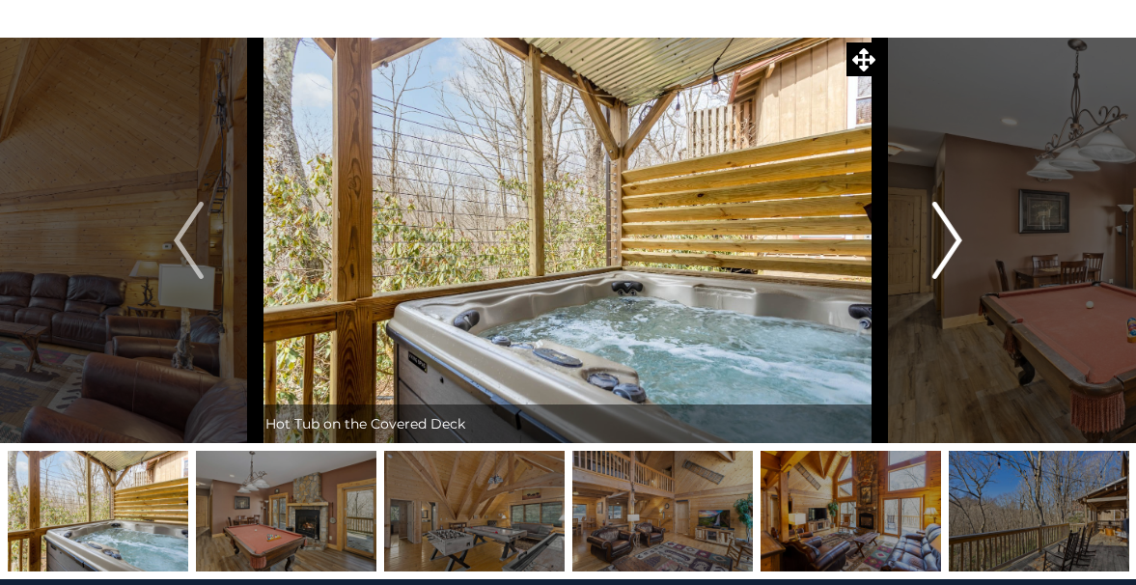
click at [954, 242] on img "Next" at bounding box center [946, 240] width 29 height 77
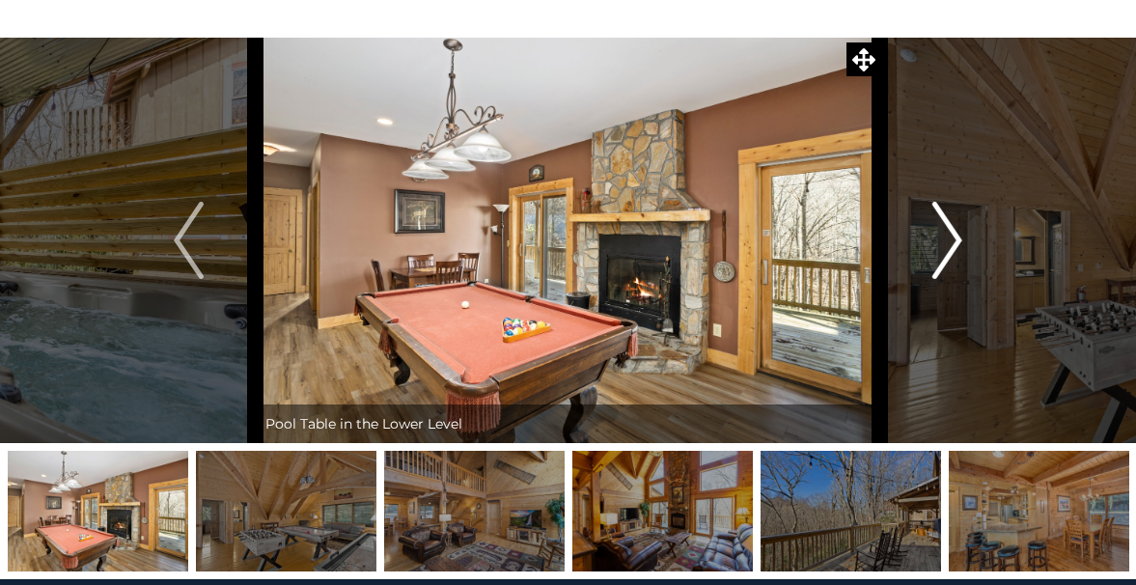
click at [954, 242] on img "Next" at bounding box center [946, 240] width 29 height 77
